Goal: Find specific fact

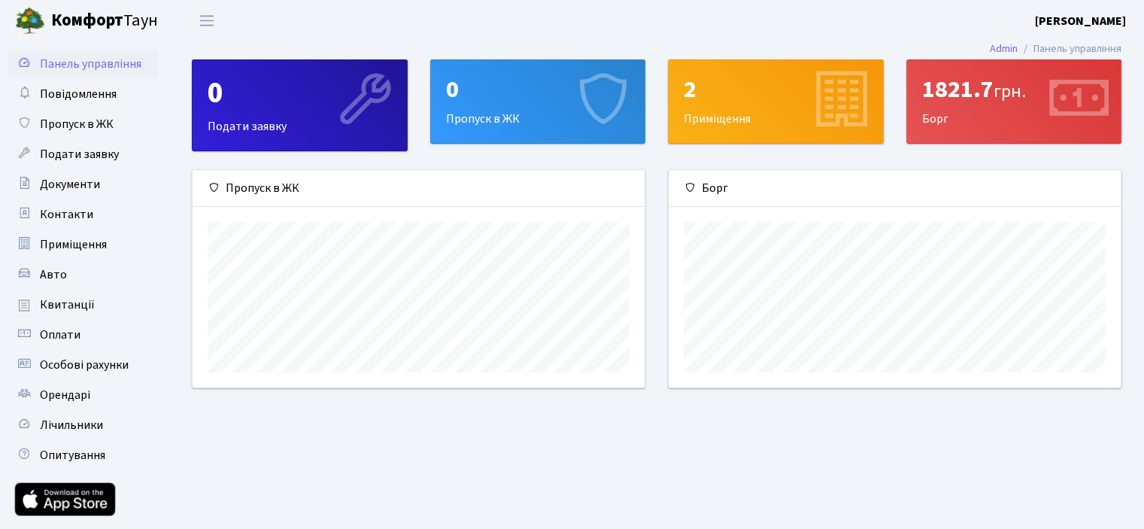
scroll to position [217, 451]
click at [68, 300] on span "Квитанції" at bounding box center [67, 304] width 55 height 17
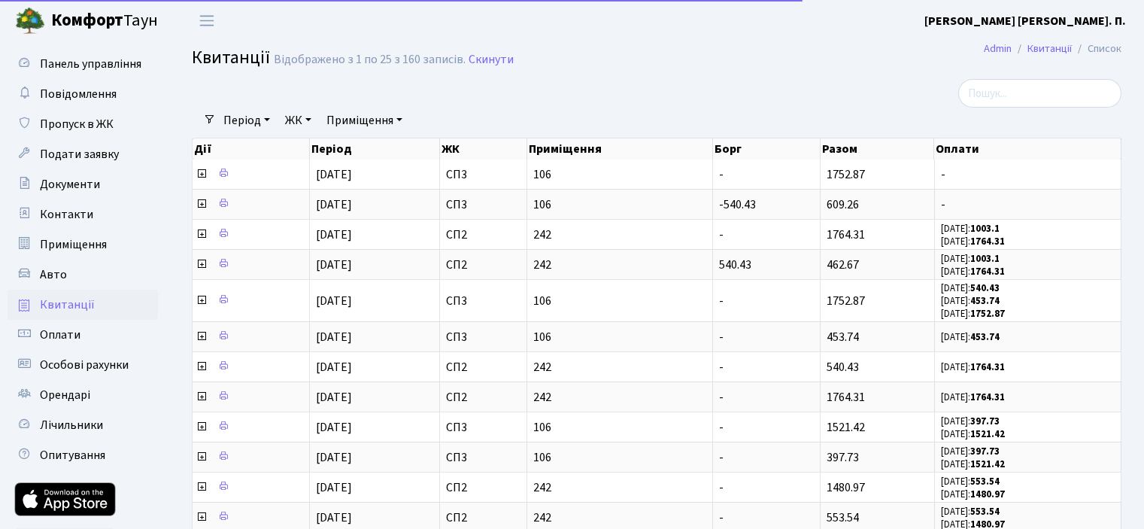
select select "25"
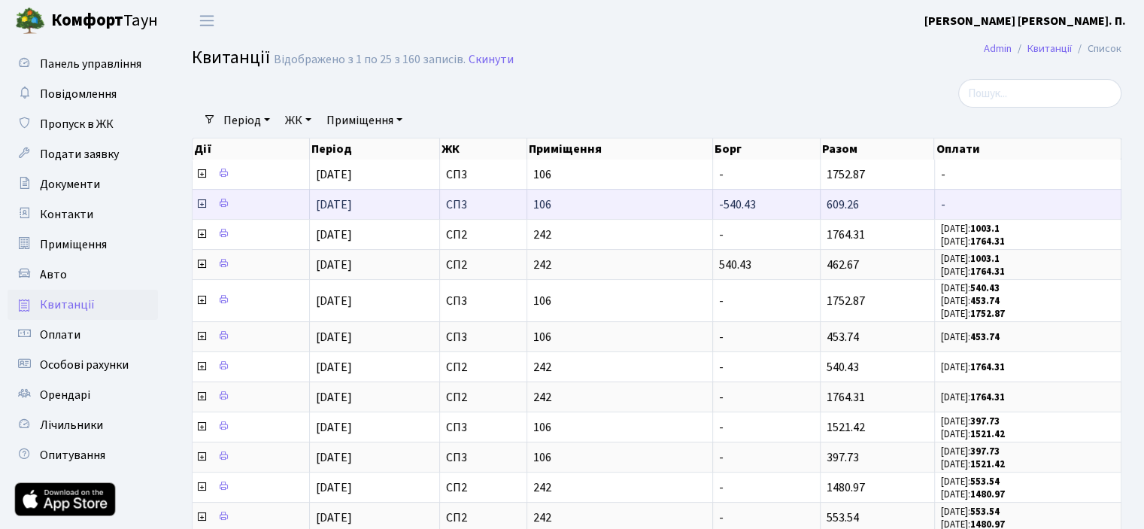
click at [199, 205] on icon at bounding box center [202, 204] width 12 height 12
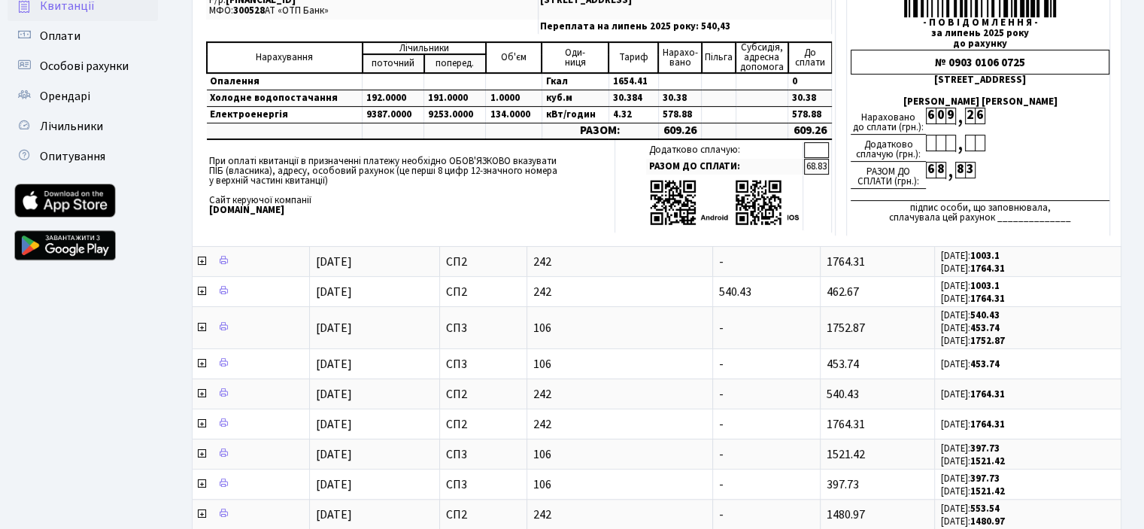
scroll to position [301, 0]
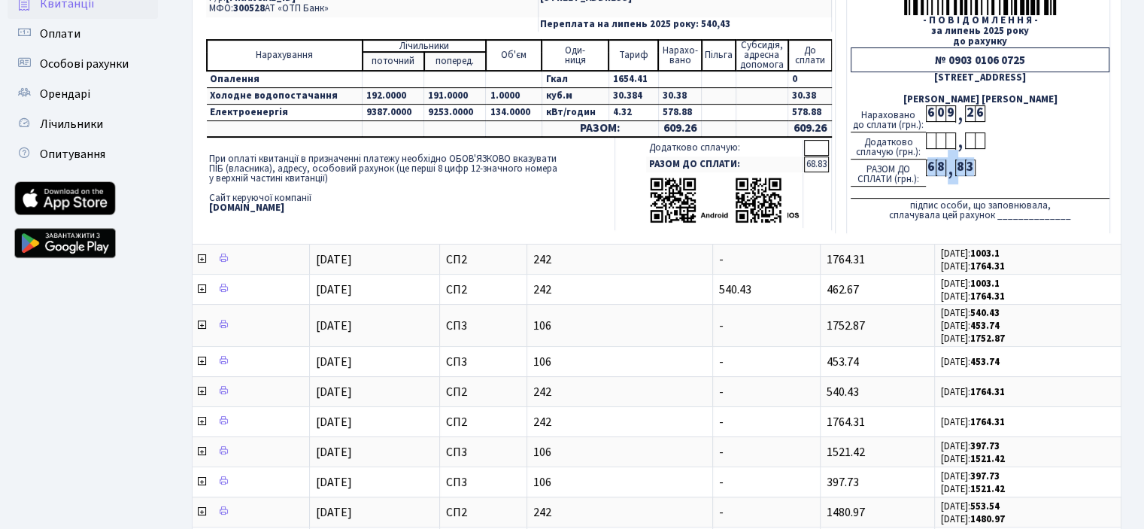
drag, startPoint x: 928, startPoint y: 161, endPoint x: 981, endPoint y: 165, distance: 53.5
click at [981, 165] on div "РАЗОМ ДО СПЛАТИ (грн.): 6 8 , 8 3" at bounding box center [980, 172] width 259 height 27
copy div "6 8 , 8 3"
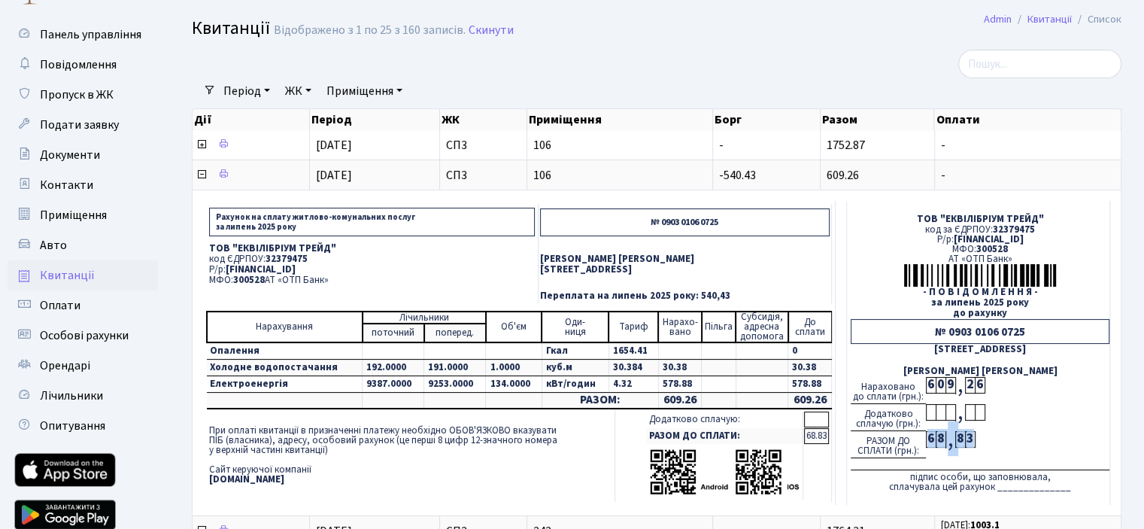
scroll to position [0, 0]
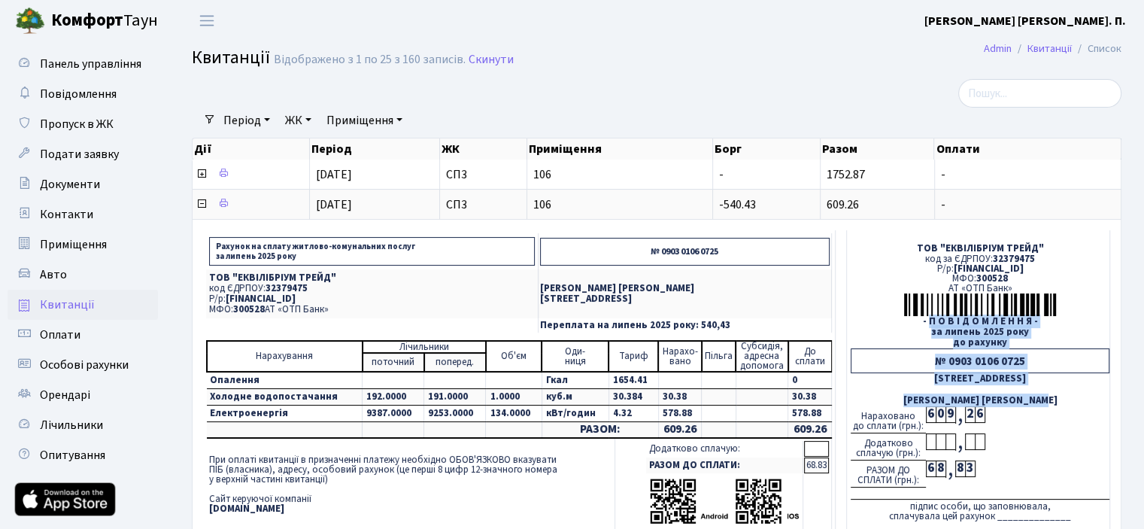
drag, startPoint x: 935, startPoint y: 322, endPoint x: 1050, endPoint y: 392, distance: 134.7
click at [1050, 392] on td "ТОВ "ЕКВІЛІБРІУМ ТРЕЙД" код за ЄДРПОУ: 32379475 Р/р: [FINANCIAL_ID] МФО: 300528…" at bounding box center [978, 382] width 263 height 304
copy td "П О В І Д О М Л Е Н Н Я - за липень 2025 року до рахунку № 0903 0106 0725 [STRE…"
click at [1093, 329] on div "за липень 2025 року" at bounding box center [980, 332] width 259 height 10
